Goal: Task Accomplishment & Management: Use online tool/utility

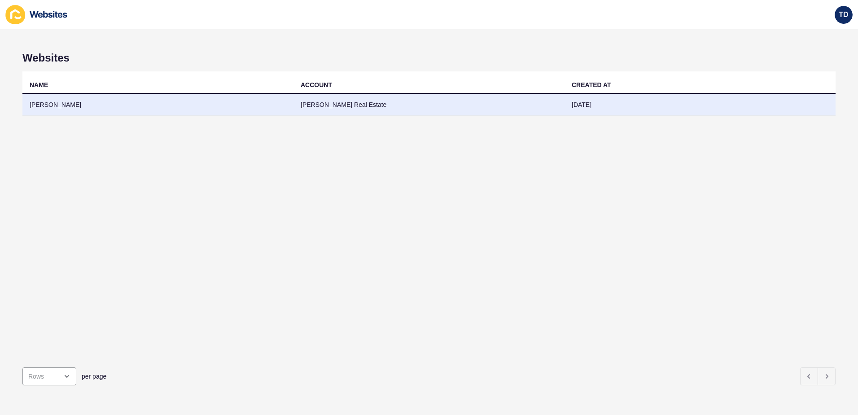
click at [94, 103] on td "[PERSON_NAME]" at bounding box center [157, 105] width 271 height 22
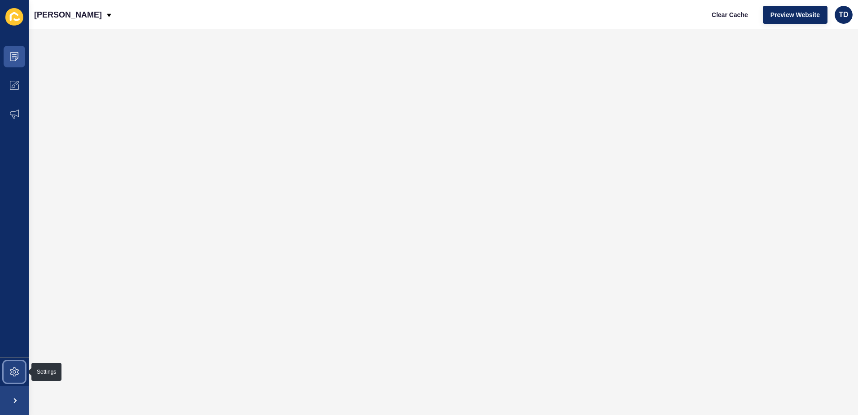
click at [12, 367] on icon at bounding box center [14, 371] width 9 height 9
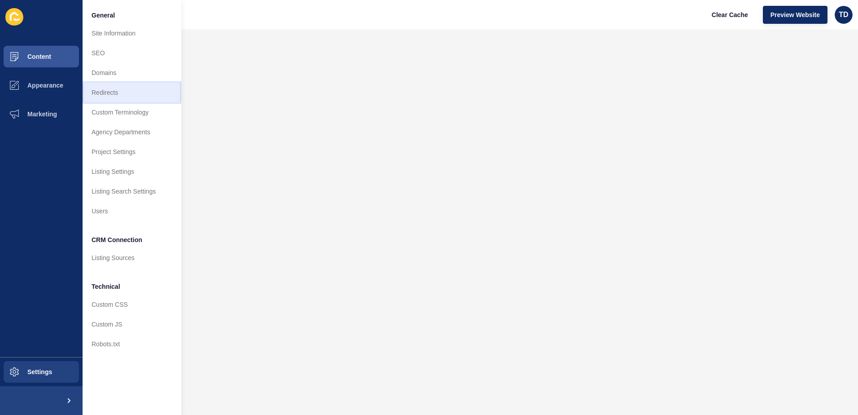
click at [139, 95] on link "Redirects" at bounding box center [132, 93] width 99 height 20
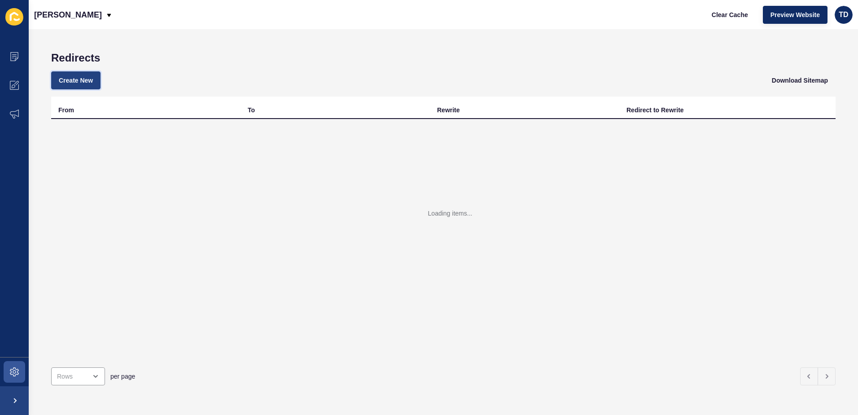
click at [81, 74] on button "Create New" at bounding box center [75, 80] width 49 height 18
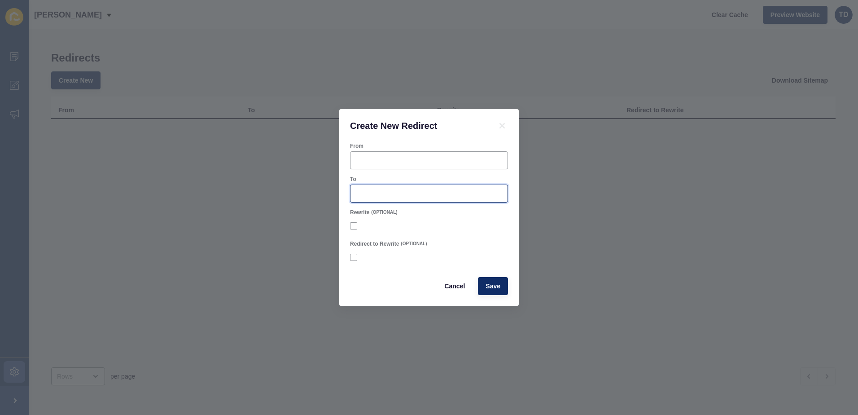
click at [387, 197] on input "To" at bounding box center [429, 193] width 146 height 9
paste input "/listings/residential_sale-R2-4666195-wagga-[GEOGRAPHIC_DATA]"
type input "/listings/residential_sale-R2-4666195-wagga-[GEOGRAPHIC_DATA]"
click at [380, 159] on input "From" at bounding box center [429, 160] width 146 height 9
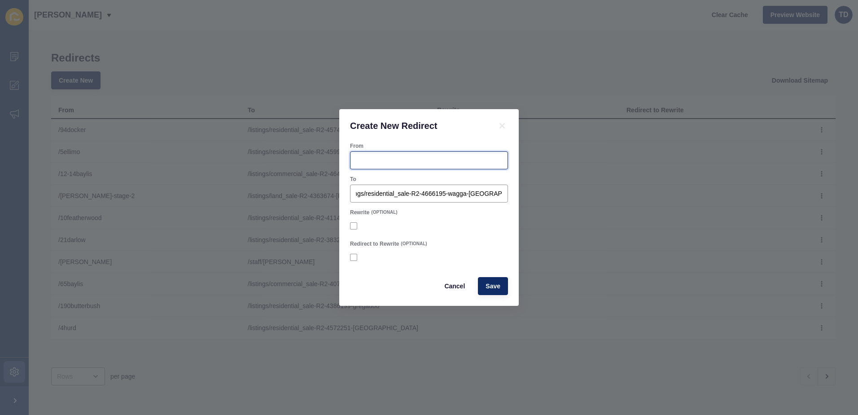
scroll to position [0, 0]
type input "/3-212edward"
click at [498, 283] on span "Save" at bounding box center [492, 285] width 15 height 9
